Goal: Task Accomplishment & Management: Manage account settings

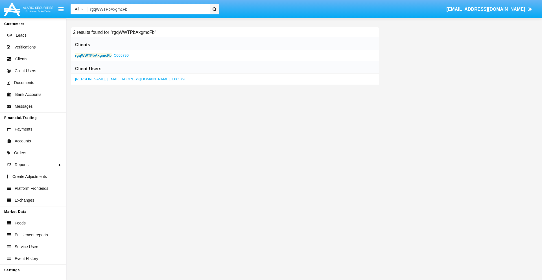
type input "rgqWWTPbAxgmcFb"
click at [93, 55] on b "rgqWWTPbAxgmcFb" at bounding box center [93, 55] width 36 height 4
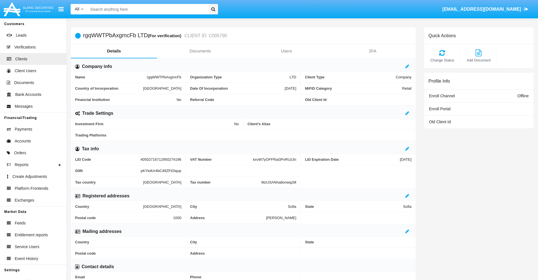
click at [200, 51] on link "Documents" at bounding box center [200, 51] width 86 height 14
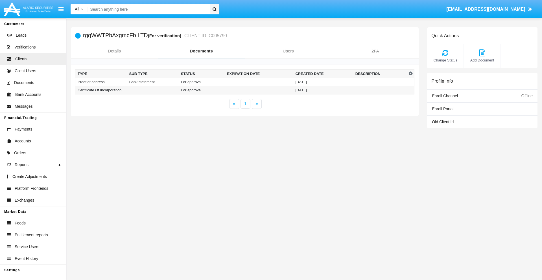
click at [101, 82] on td "Proof of address" at bounding box center [101, 82] width 52 height 8
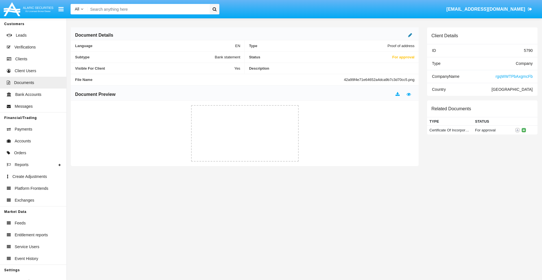
click at [410, 35] on icon at bounding box center [410, 35] width 4 height 5
